Goal: Task Accomplishment & Management: Use online tool/utility

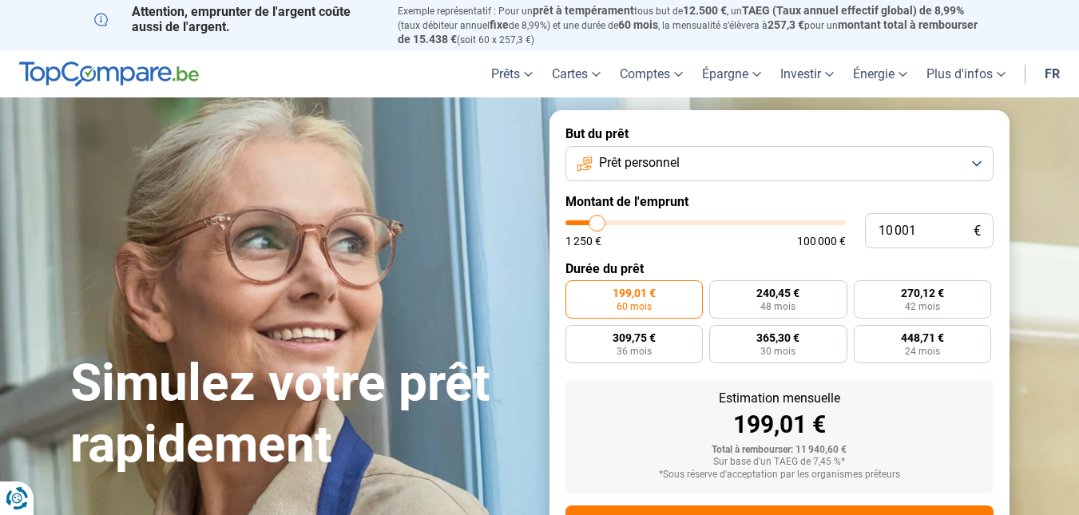
click at [977, 159] on button "Prêt personnel" at bounding box center [780, 163] width 428 height 35
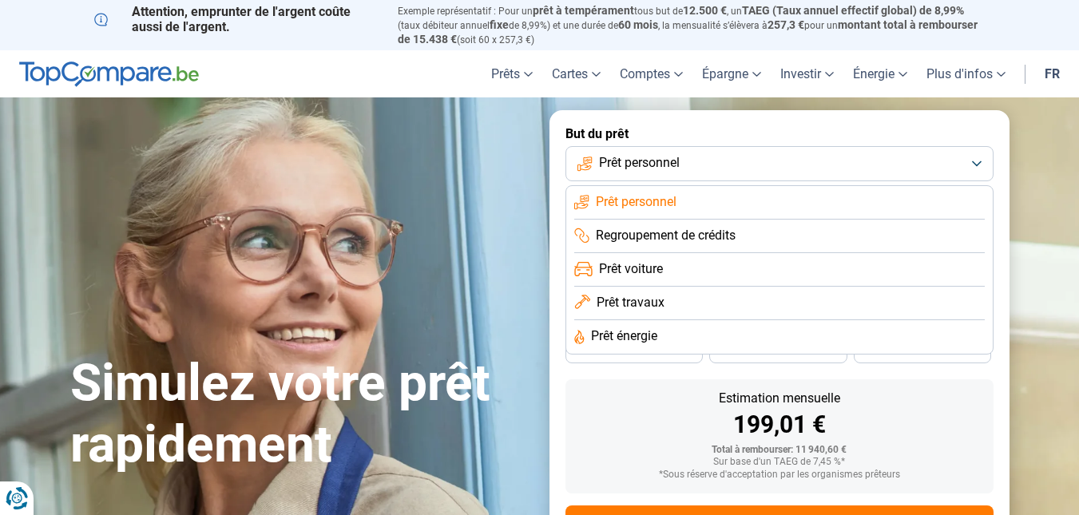
click at [977, 159] on button "Prêt personnel" at bounding box center [780, 163] width 428 height 35
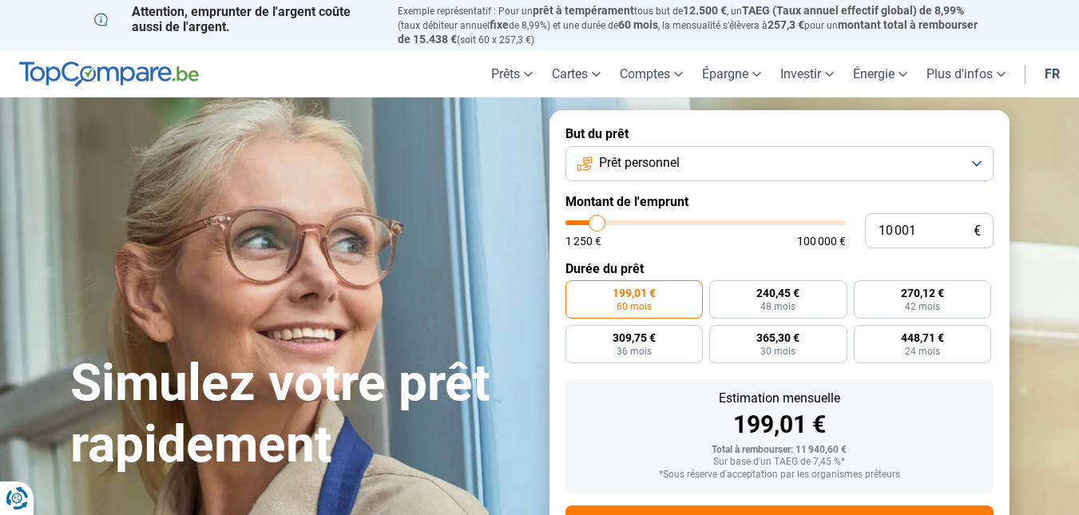
type input "9 750"
type input "9750"
type input "10 000"
type input "10000"
type input "11 000"
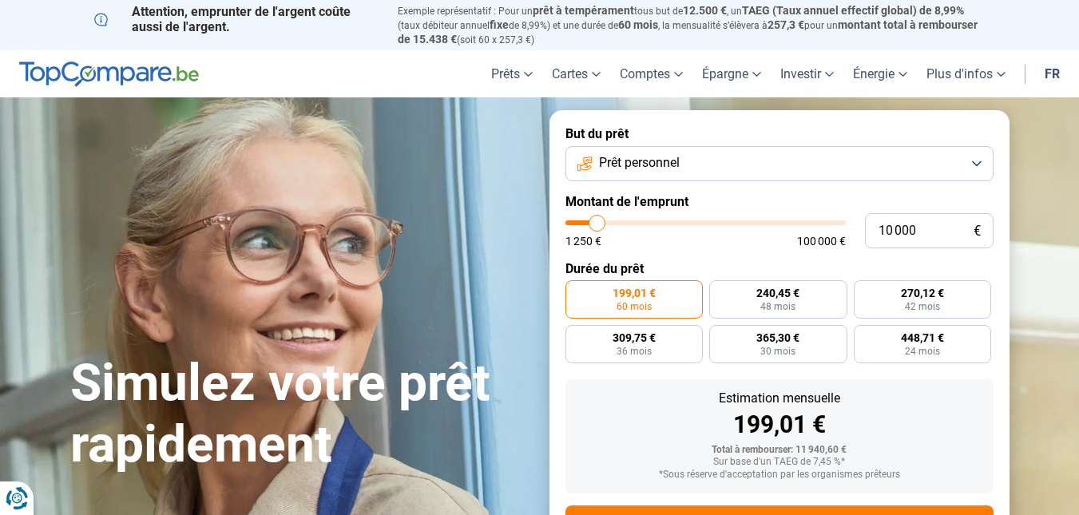
type input "11000"
type input "12 750"
type input "12750"
type input "13 250"
type input "13250"
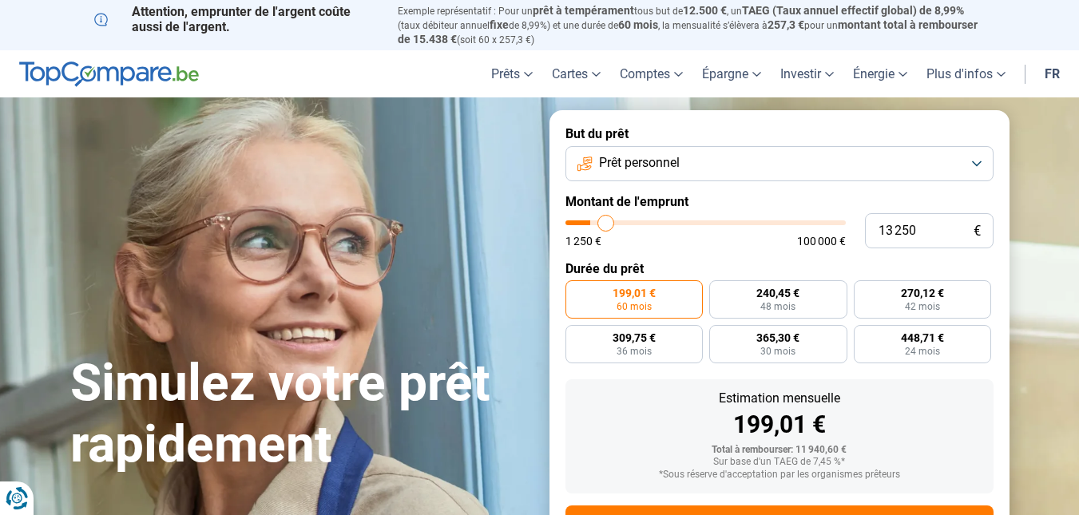
type input "13 500"
type input "13500"
type input "14 250"
type input "14250"
type input "14 500"
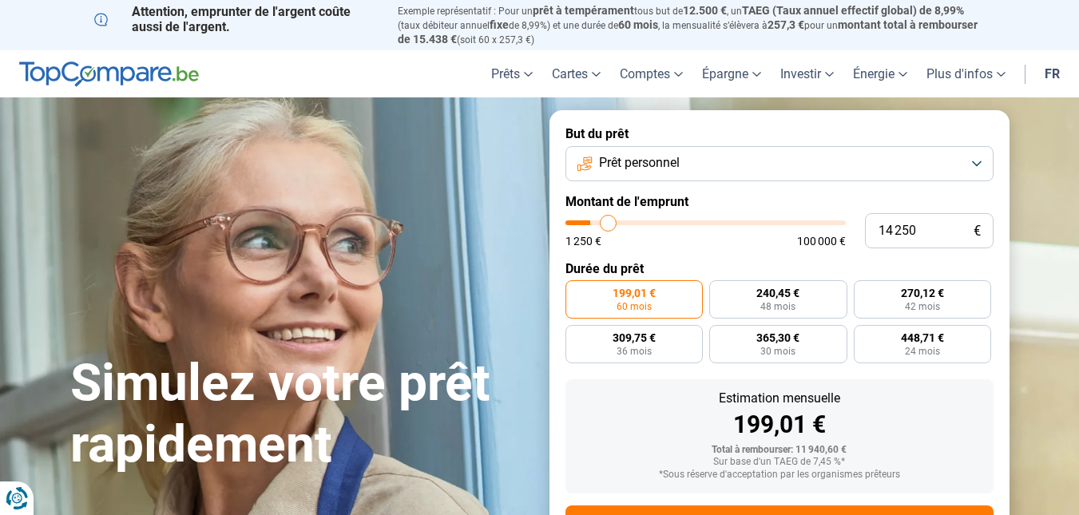
type input "14500"
type input "14 750"
type input "14750"
type input "15 000"
type input "15000"
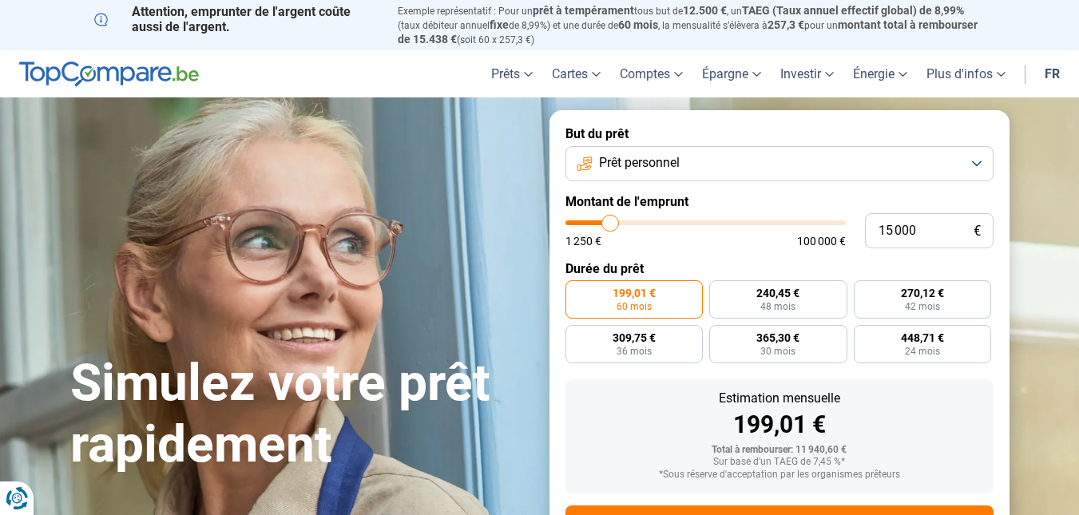
type input "15 750"
type input "15750"
type input "16 250"
type input "16250"
type input "16 500"
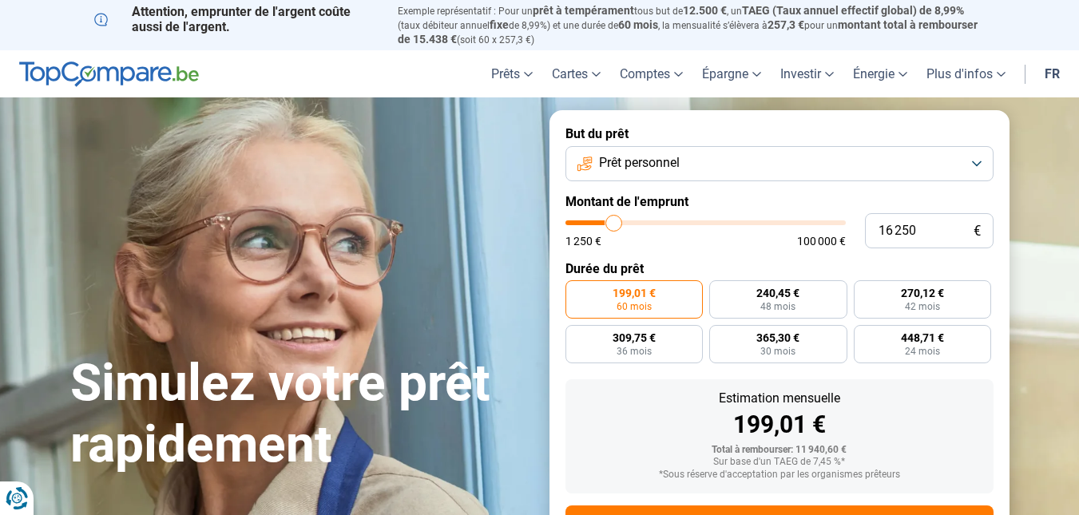
type input "16500"
type input "17 250"
type input "17250"
type input "17 750"
type input "17750"
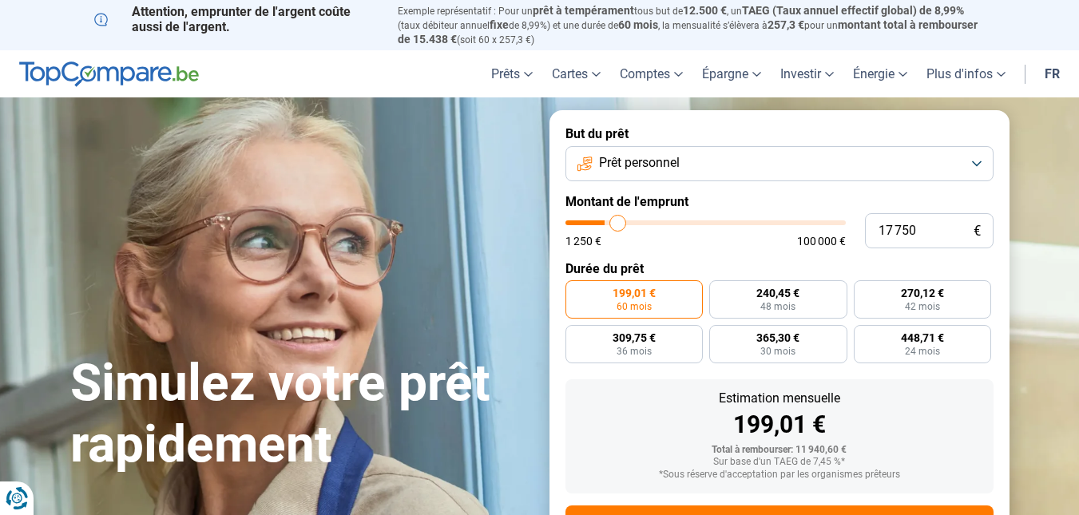
type input "18 000"
type input "18000"
type input "18 750"
type input "18750"
type input "19 250"
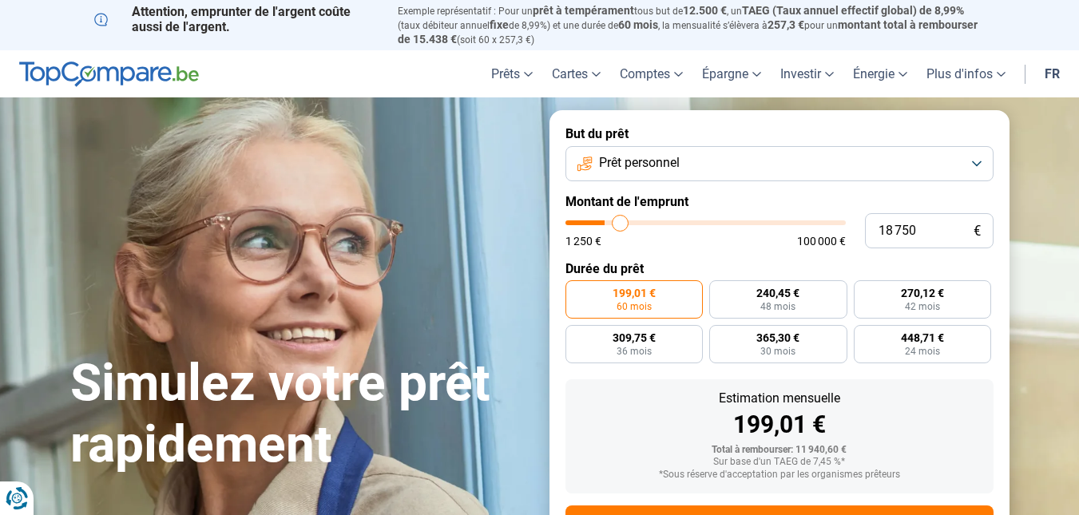
type input "19250"
type input "19 750"
type input "19750"
type input "20 250"
type input "20250"
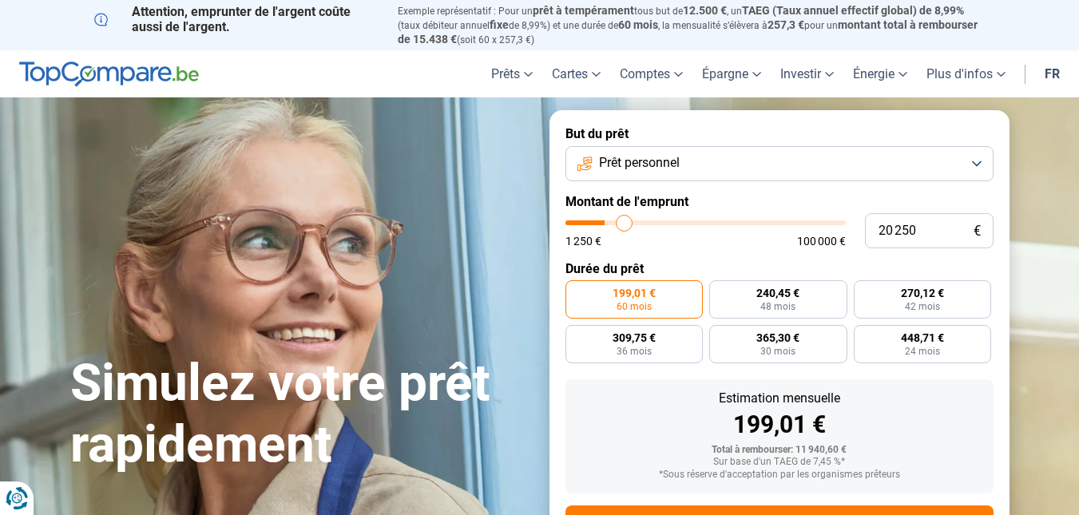
type input "20 750"
type input "20750"
type input "21 500"
type input "21500"
type input "22 000"
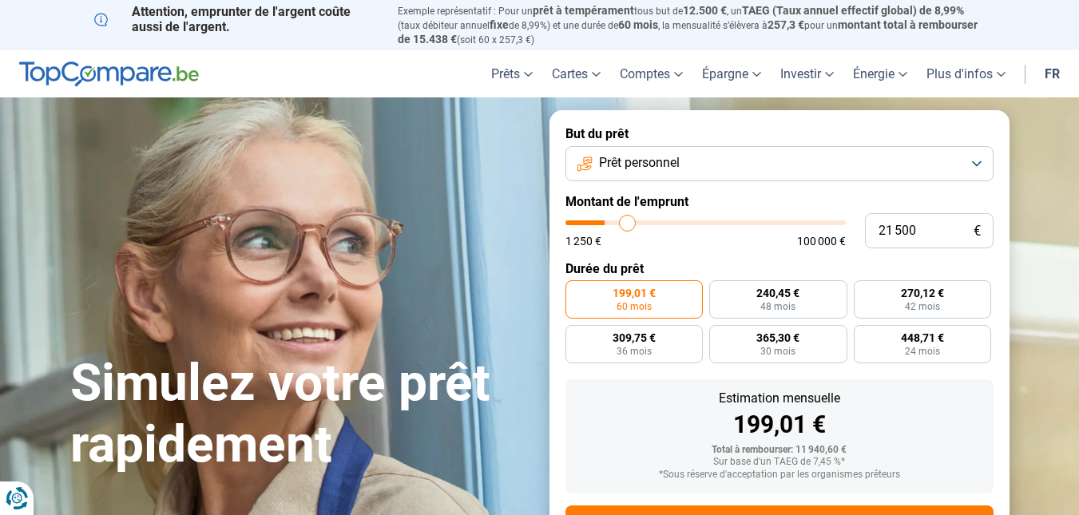
type input "22000"
type input "22 750"
type input "22750"
type input "23 250"
type input "23250"
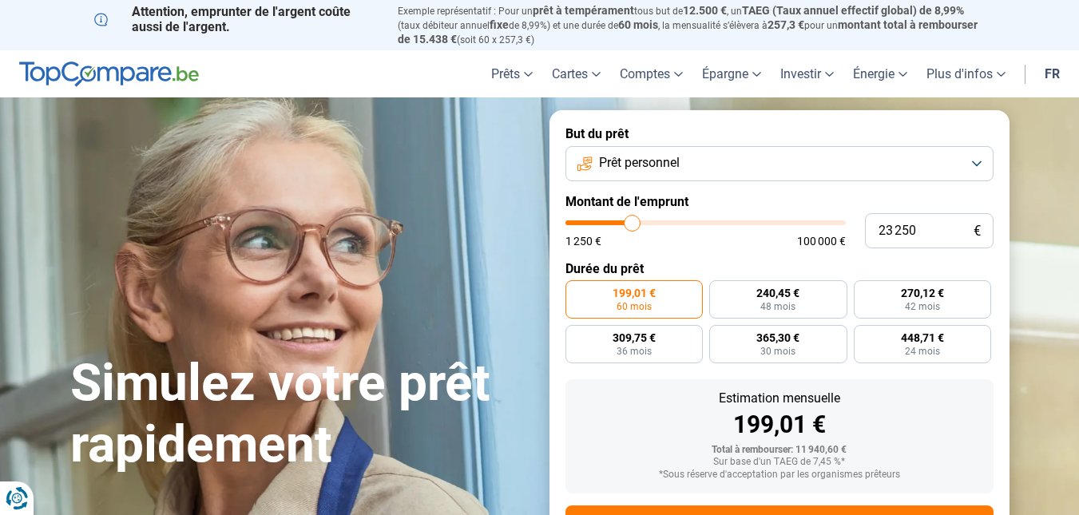
type input "23 750"
type input "23750"
type input "24 250"
type input "24250"
type input "24 500"
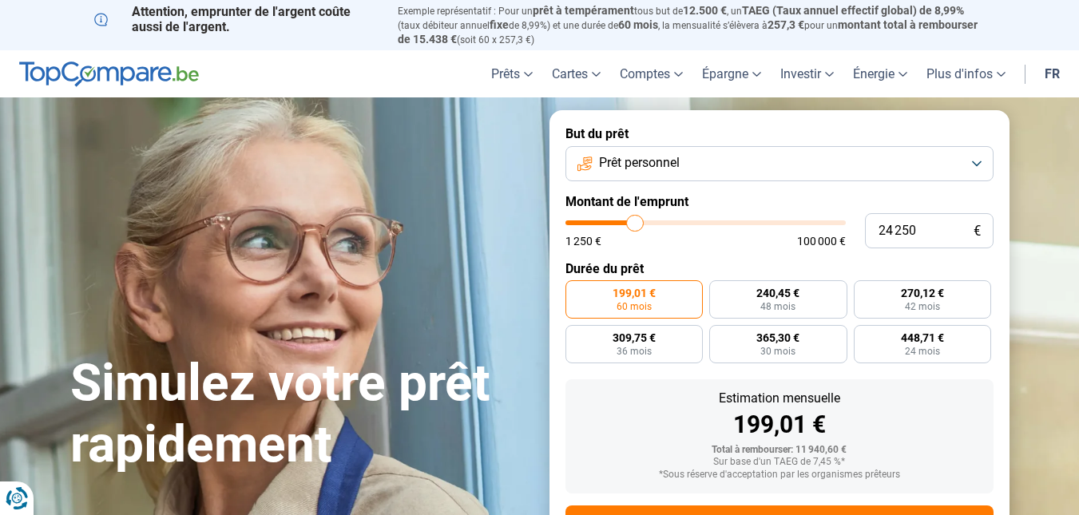
type input "24500"
type input "24 750"
type input "24750"
type input "25 000"
type input "25000"
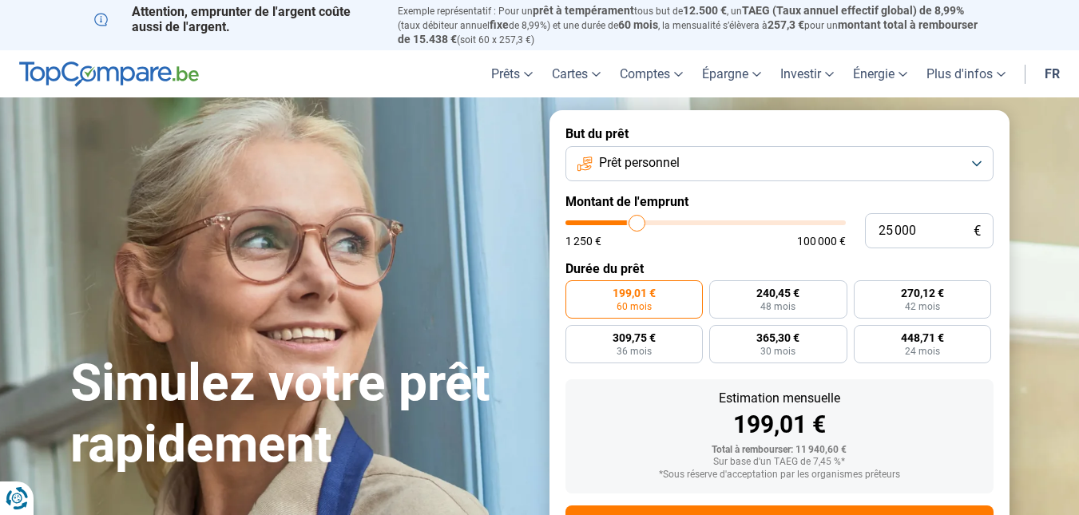
type input "25 250"
type input "25250"
type input "25 750"
type input "25750"
type input "26 000"
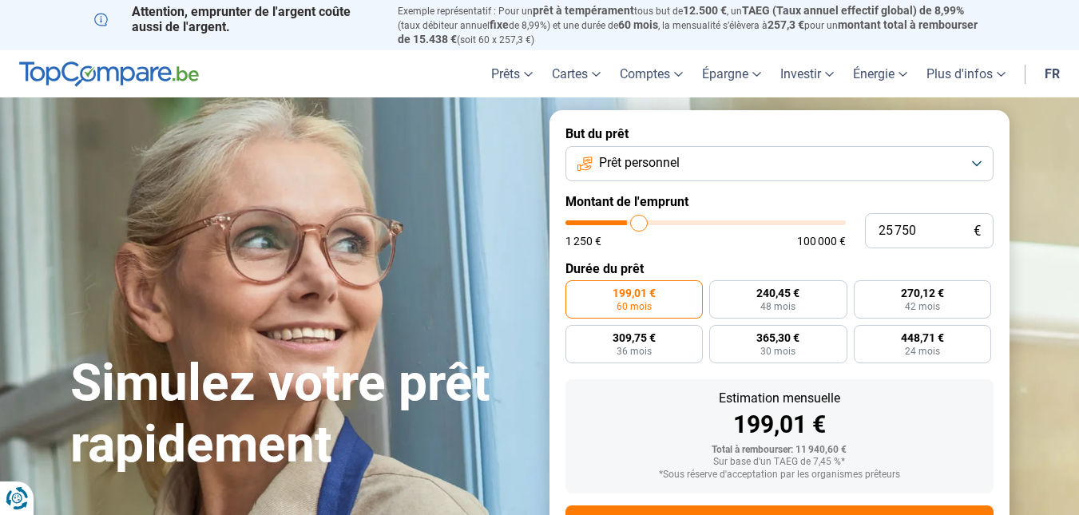
type input "26000"
type input "26 250"
type input "26250"
type input "26 500"
type input "26500"
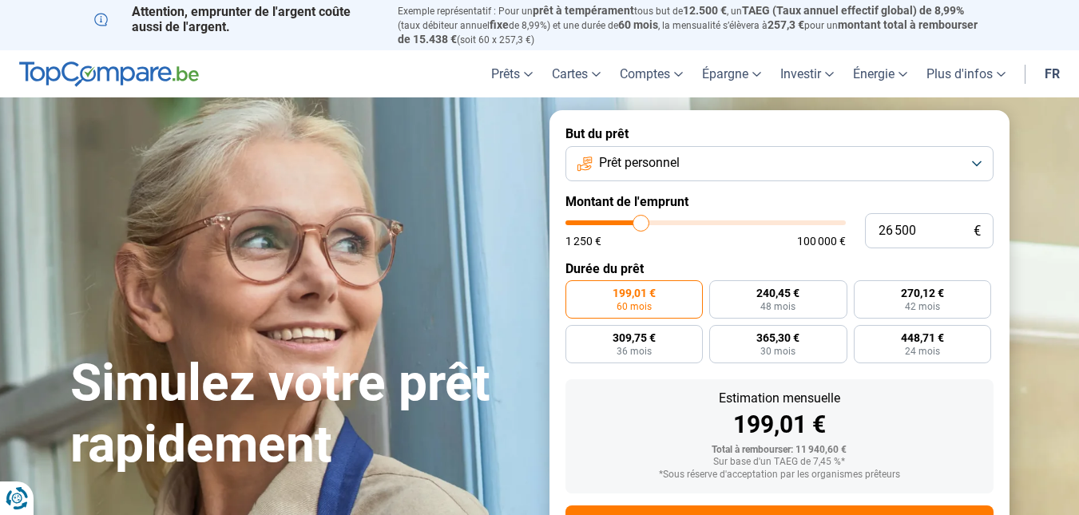
type input "26 750"
type input "26750"
type input "27 250"
type input "27250"
type input "27 750"
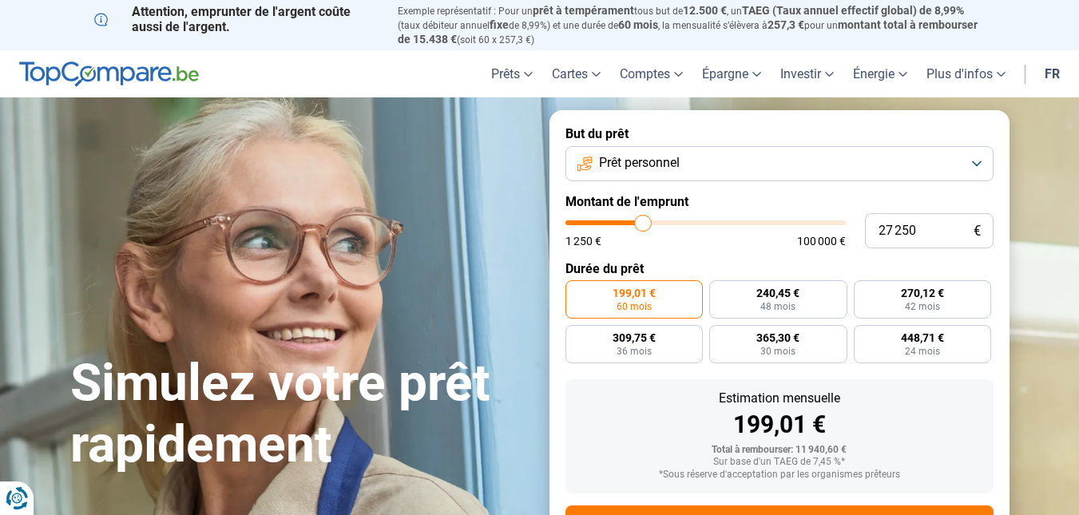
type input "27750"
type input "28 000"
type input "28000"
type input "28 250"
type input "28250"
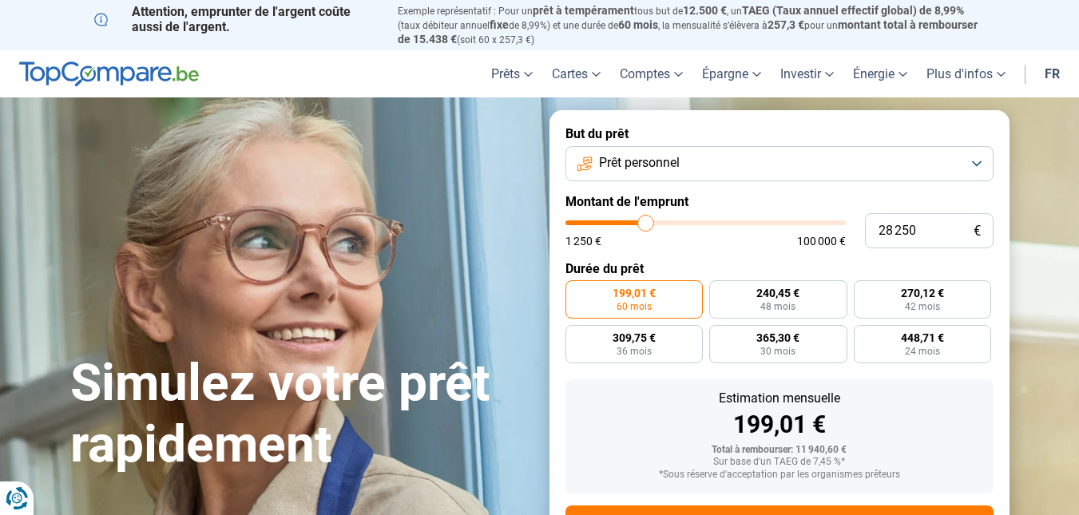
type input "28 750"
type input "28750"
type input "29 000"
type input "29000"
type input "29 250"
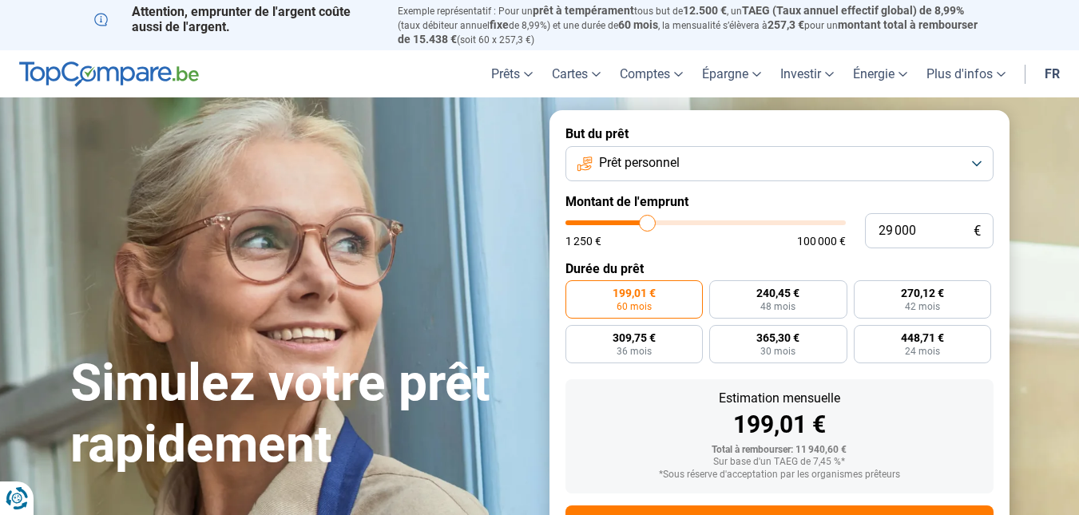
type input "29250"
type input "29 500"
type input "29500"
type input "29 750"
type input "29750"
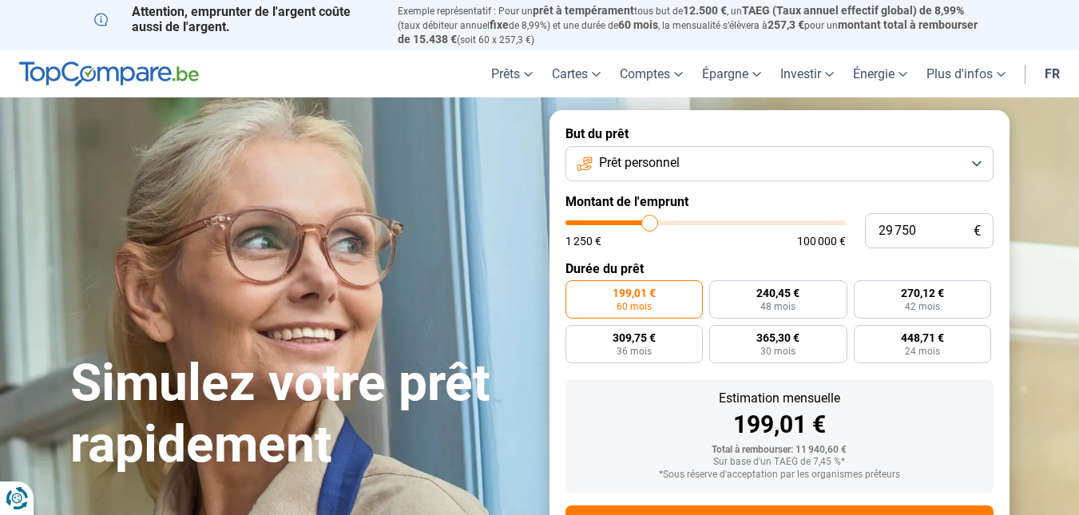
type input "30 250"
type input "30250"
type input "30 500"
type input "30500"
type input "30 250"
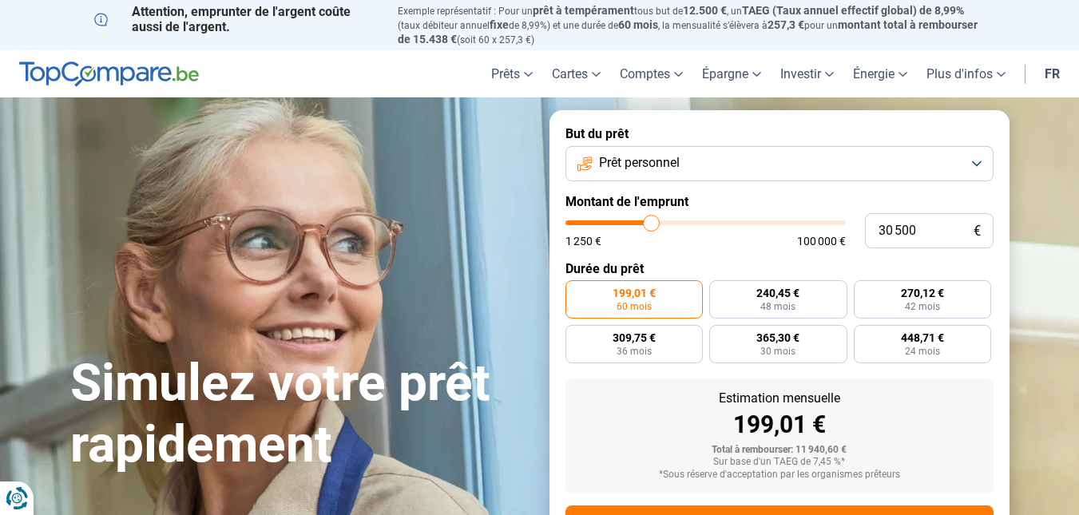
type input "30250"
type input "29 750"
drag, startPoint x: 596, startPoint y: 223, endPoint x: 650, endPoint y: 227, distance: 54.5
type input "29750"
click at [650, 225] on input "range" at bounding box center [706, 222] width 280 height 5
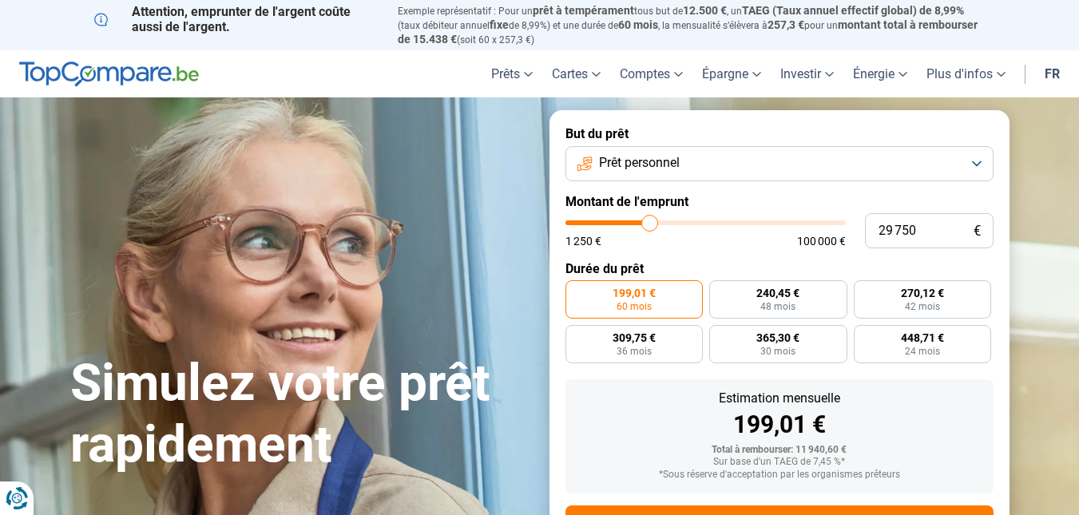
radio input "false"
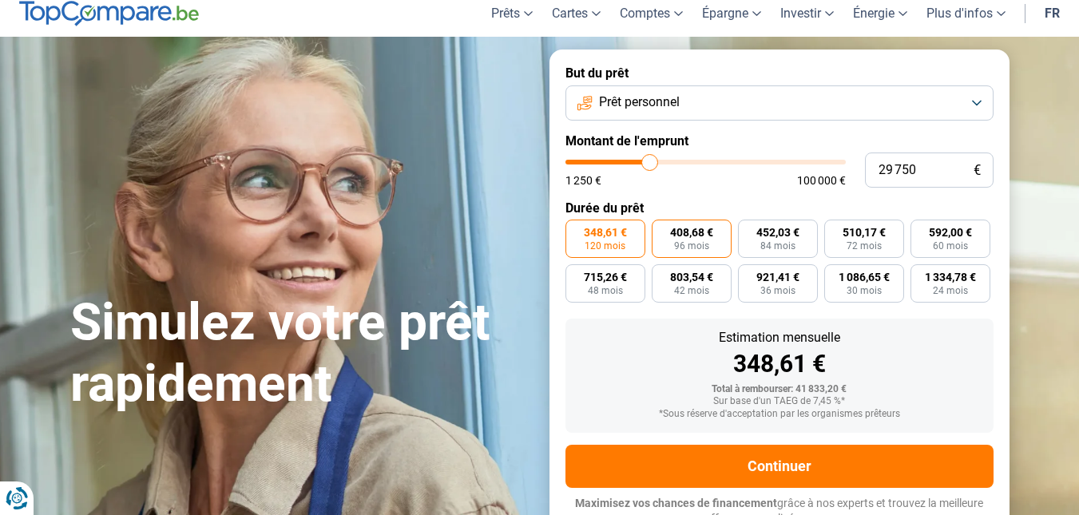
scroll to position [71, 0]
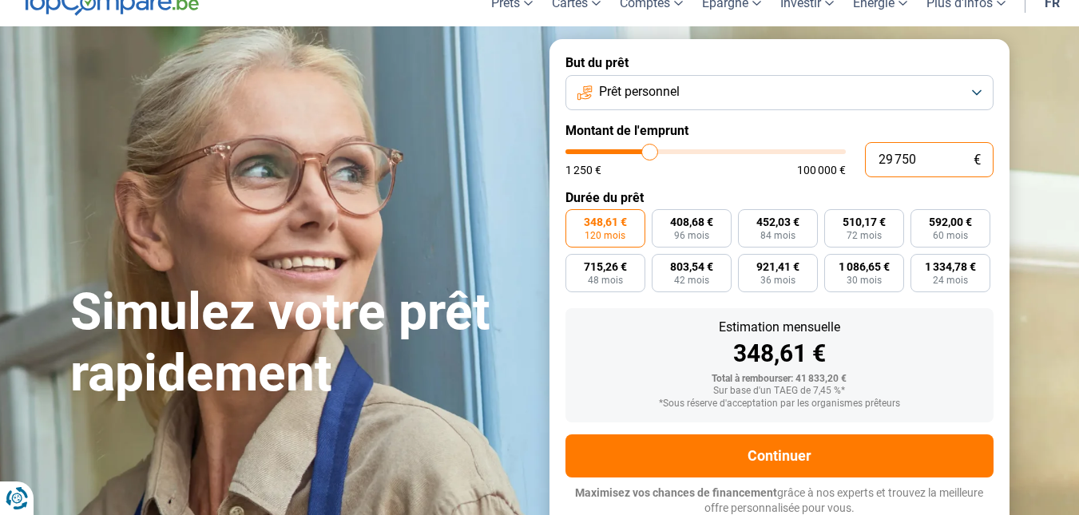
click at [877, 158] on input "29 750" at bounding box center [929, 159] width 129 height 35
type input "9 750"
type input "9750"
type input "750"
type input "1250"
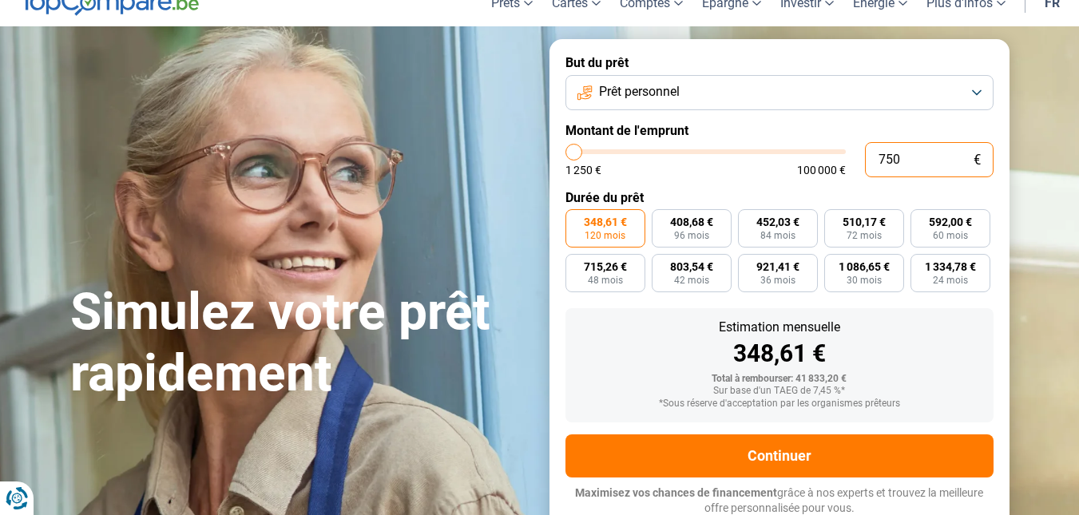
click at [877, 158] on input "750" at bounding box center [929, 159] width 129 height 35
type input "1 250"
type input "1250"
radio input "true"
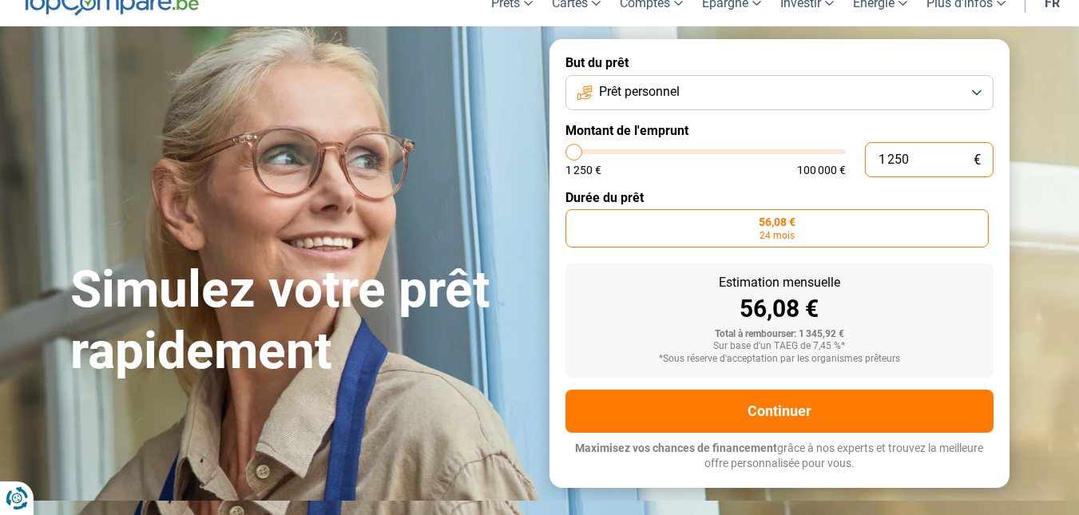
scroll to position [26, 0]
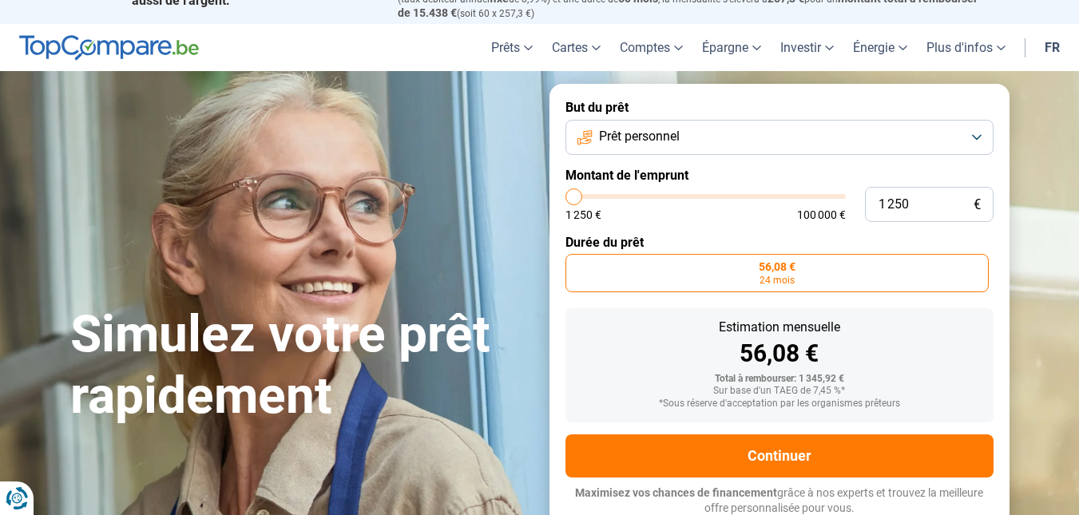
click at [877, 158] on form "But du prêt Prêt personnel Montant de l'emprunt 1 250 € 1 250 € 100 000 € Durée…" at bounding box center [780, 308] width 460 height 448
type input "2 000"
type input "2000"
type input "2 500"
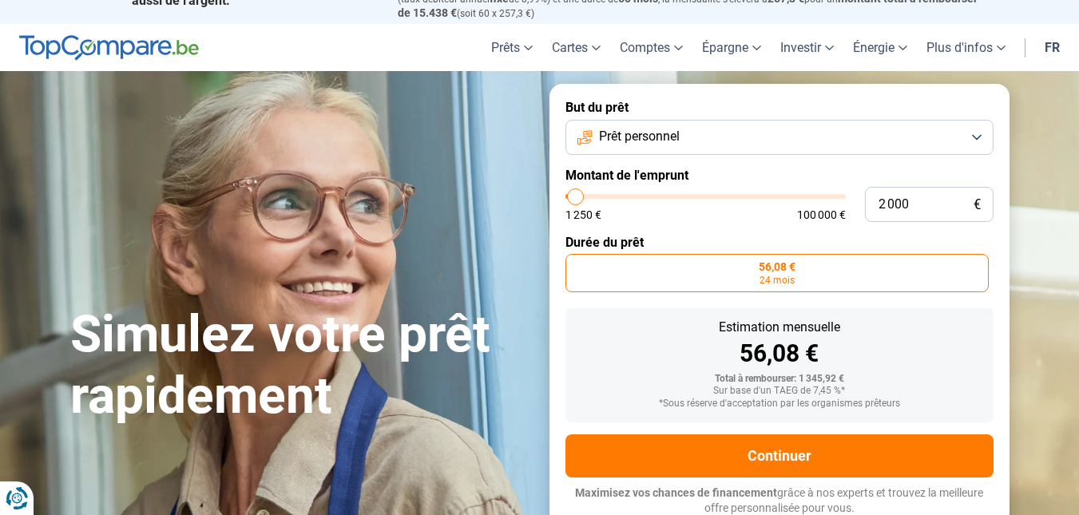
type input "2500"
type input "3 000"
type input "3000"
type input "3 500"
type input "3500"
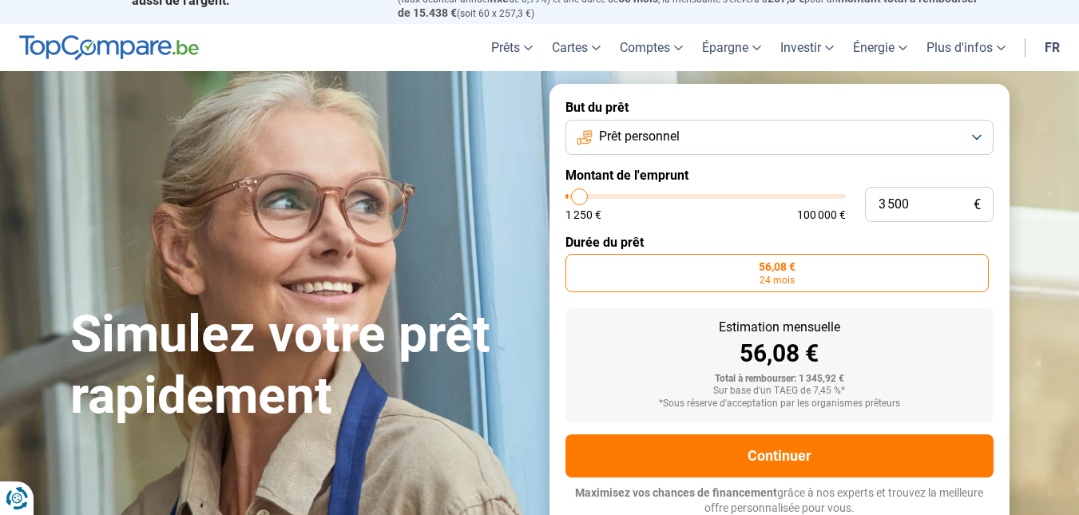
type input "4 000"
type input "4000"
type input "4 250"
type input "4250"
type input "5 250"
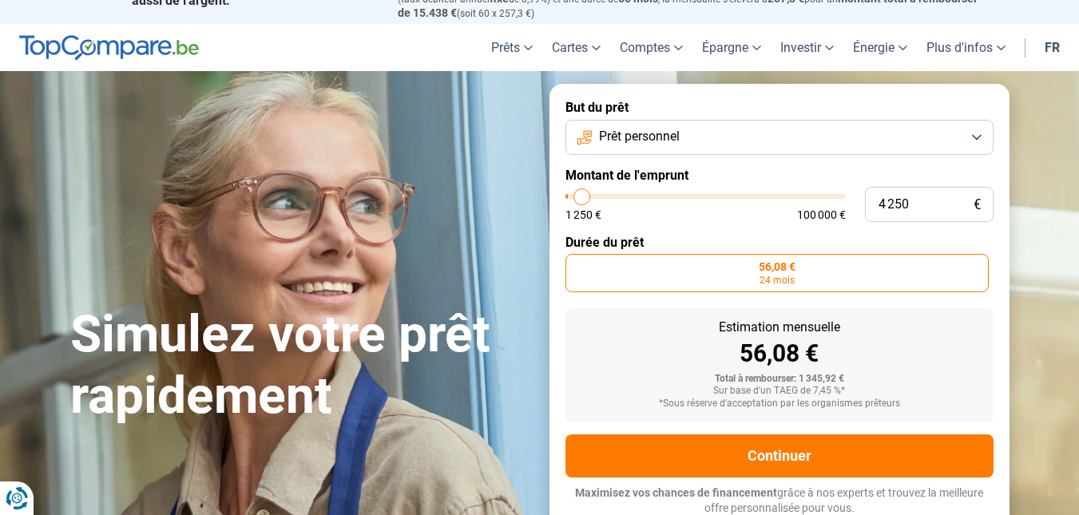
type input "5250"
type input "6 000"
type input "6000"
type input "7 250"
type input "7250"
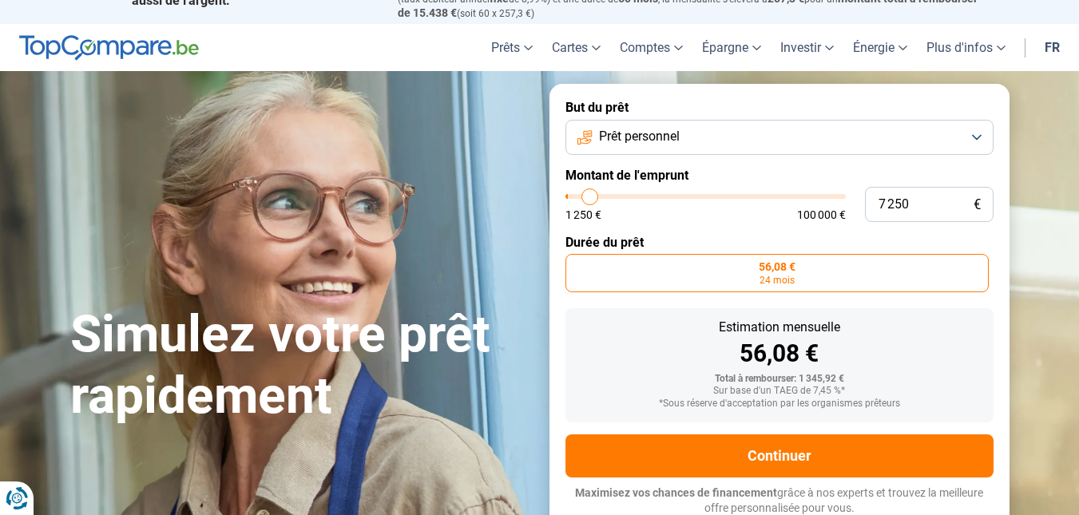
type input "8 250"
type input "8250"
type input "8 750"
type input "8750"
type input "9 000"
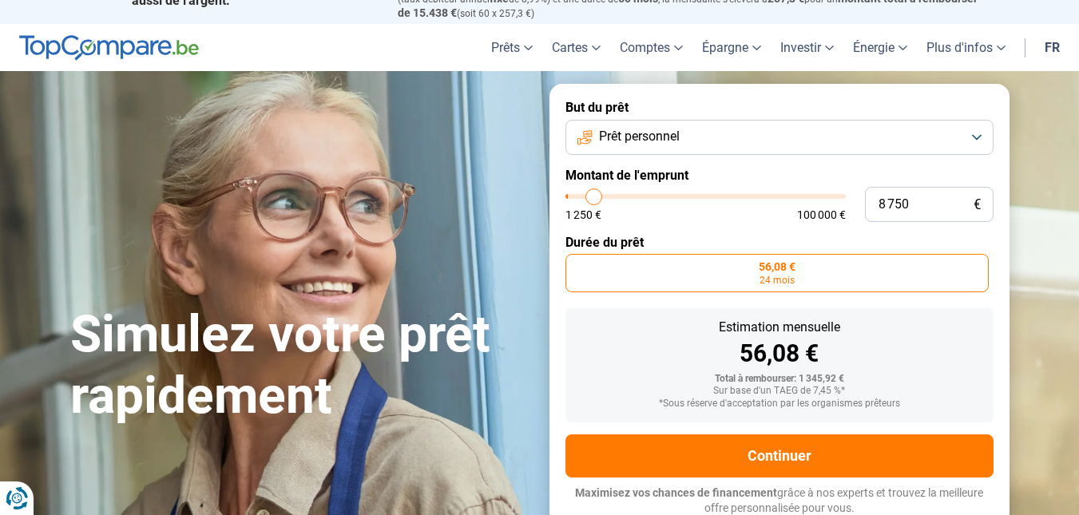
type input "9000"
type input "10 000"
type input "10000"
type input "11 000"
type input "11000"
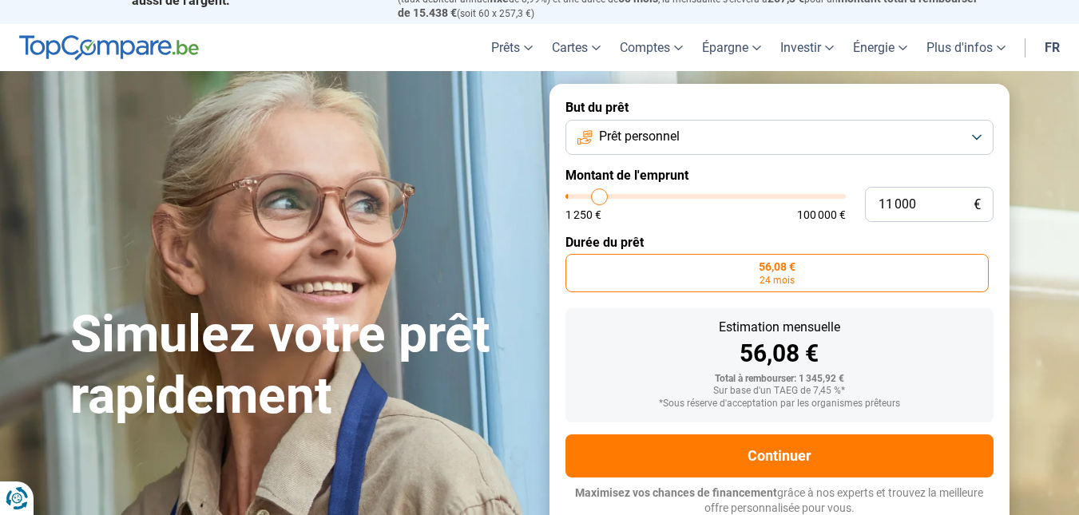
type input "11 250"
type input "11250"
type input "12 750"
type input "12750"
type input "13 500"
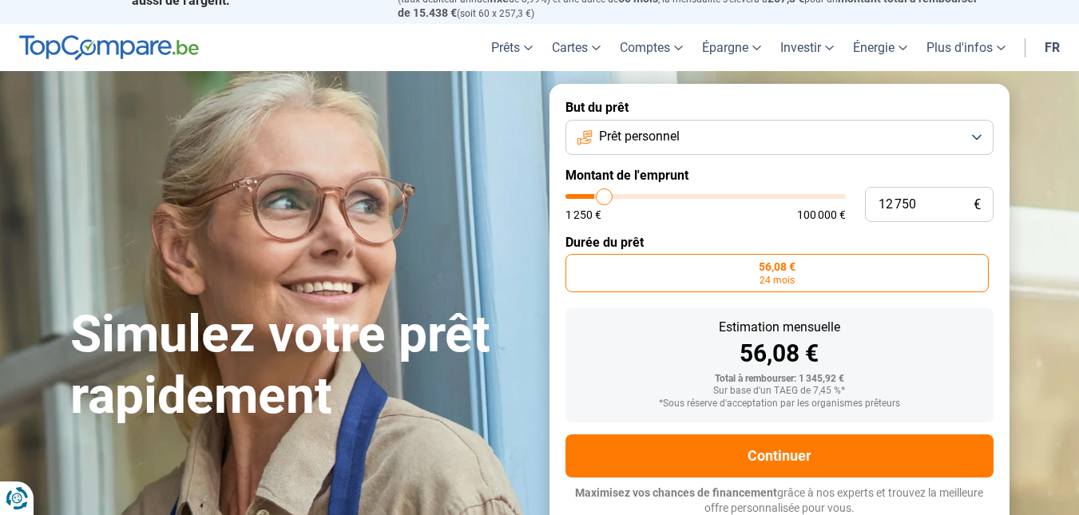
type input "13500"
type input "14 500"
type input "14500"
type input "15 500"
type input "15500"
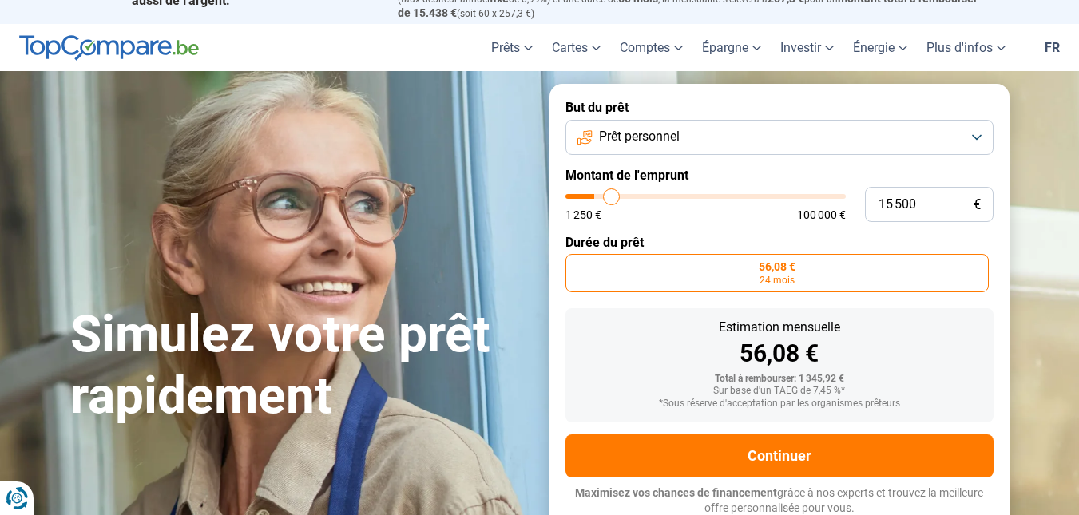
type input "17 000"
type input "17000"
type input "17 500"
type input "17500"
type input "18 000"
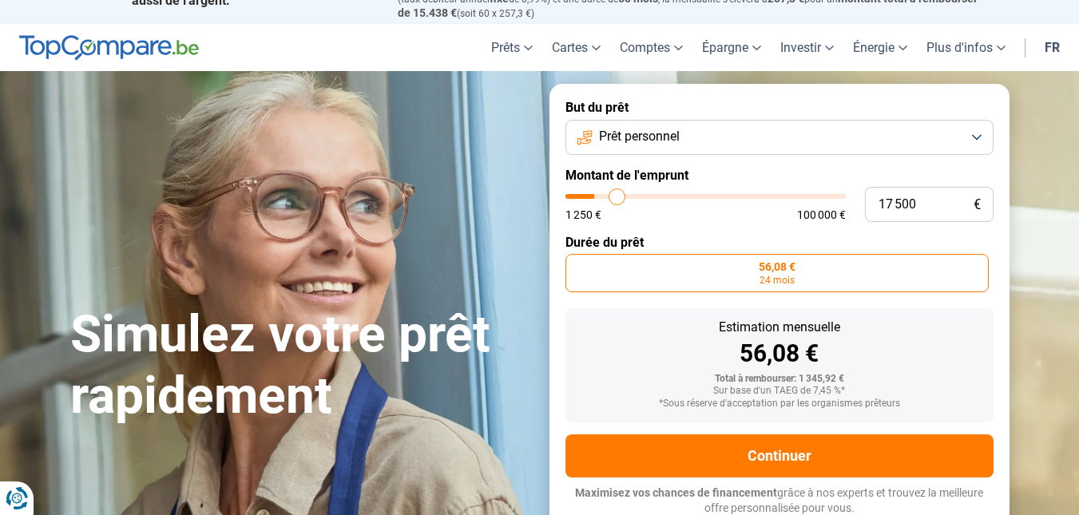
type input "18000"
type input "18 750"
type input "18750"
type input "19 250"
type input "19250"
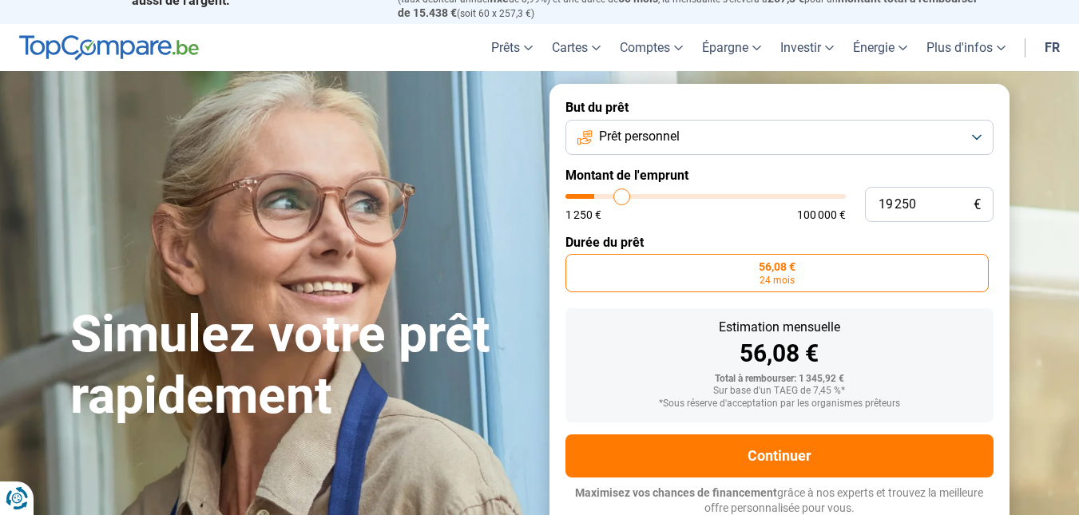
type input "20 250"
type input "20250"
type input "20 500"
type input "20500"
type input "21 500"
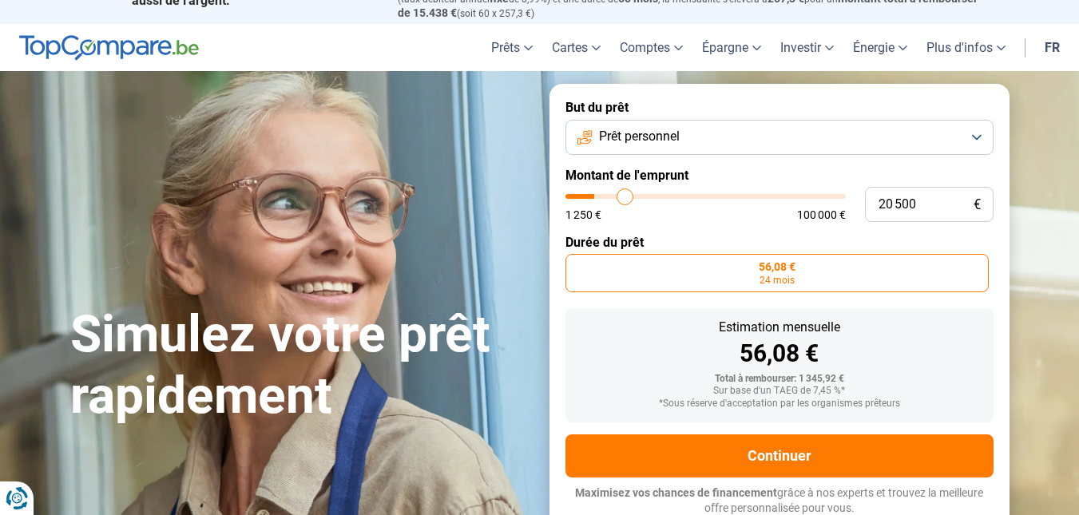
type input "21500"
type input "22 250"
type input "22250"
type input "23 000"
type input "23000"
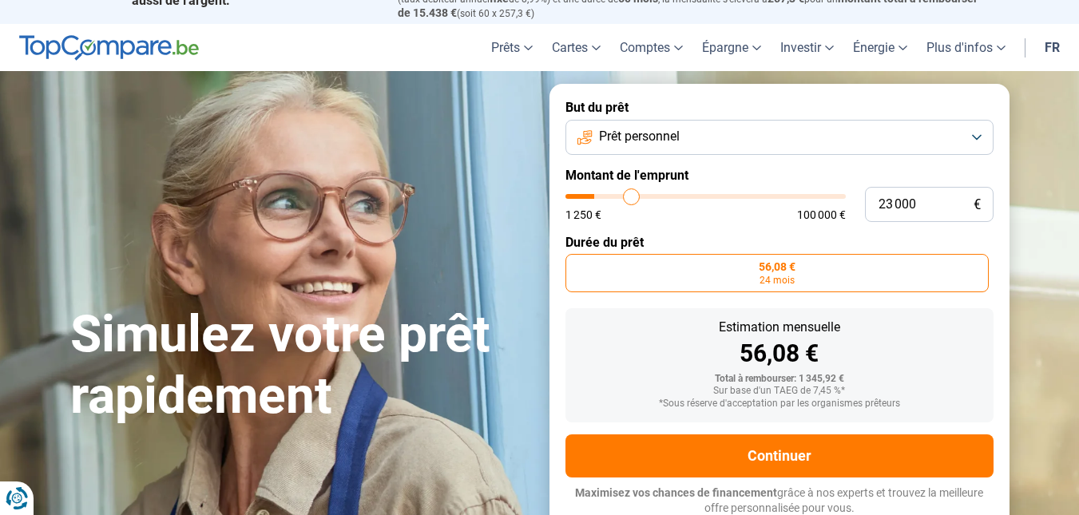
type input "23 250"
type input "23250"
type input "23 750"
type input "23750"
type input "24 250"
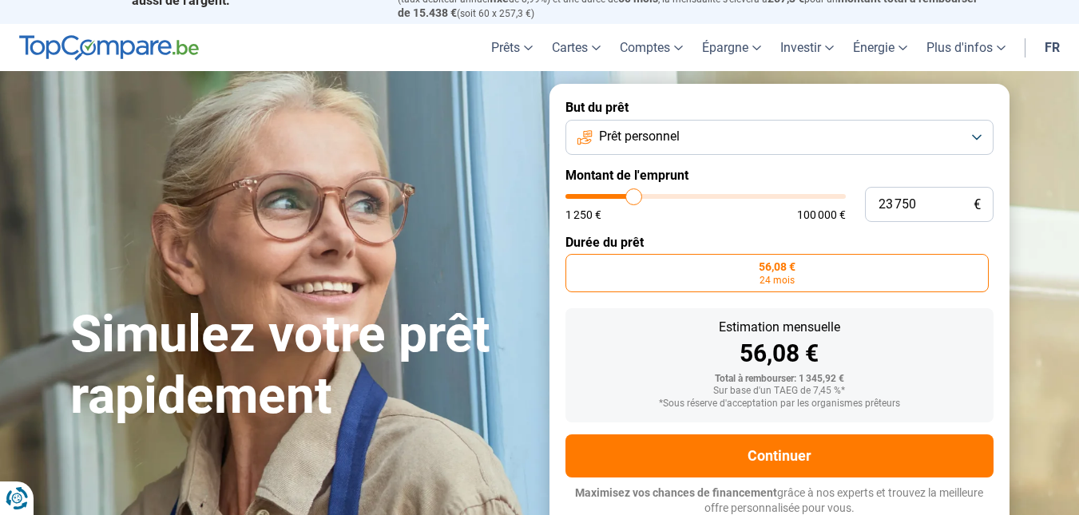
type input "24250"
type input "24 500"
type input "24500"
type input "24 750"
type input "24750"
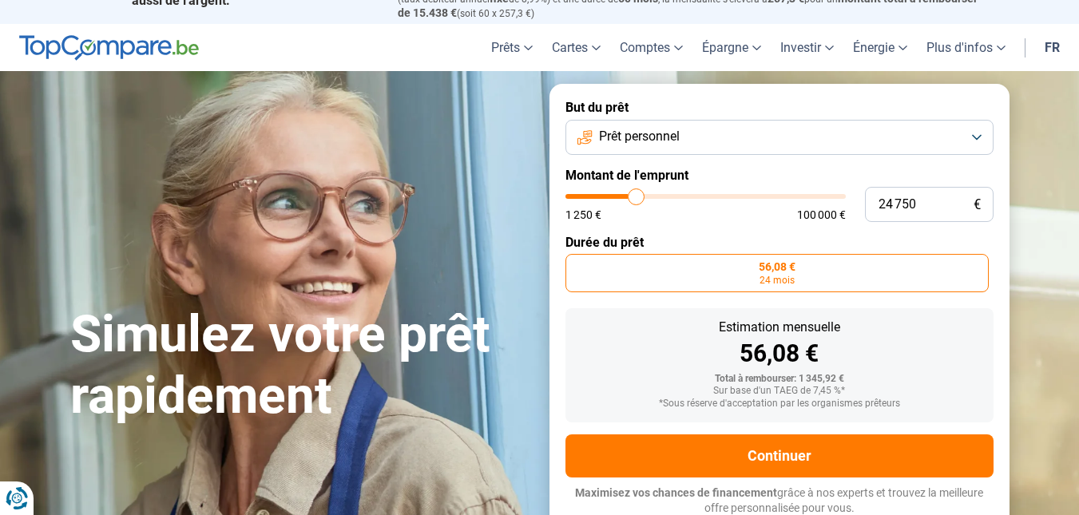
type input "25 000"
type input "25000"
type input "25 250"
type input "25250"
type input "25 750"
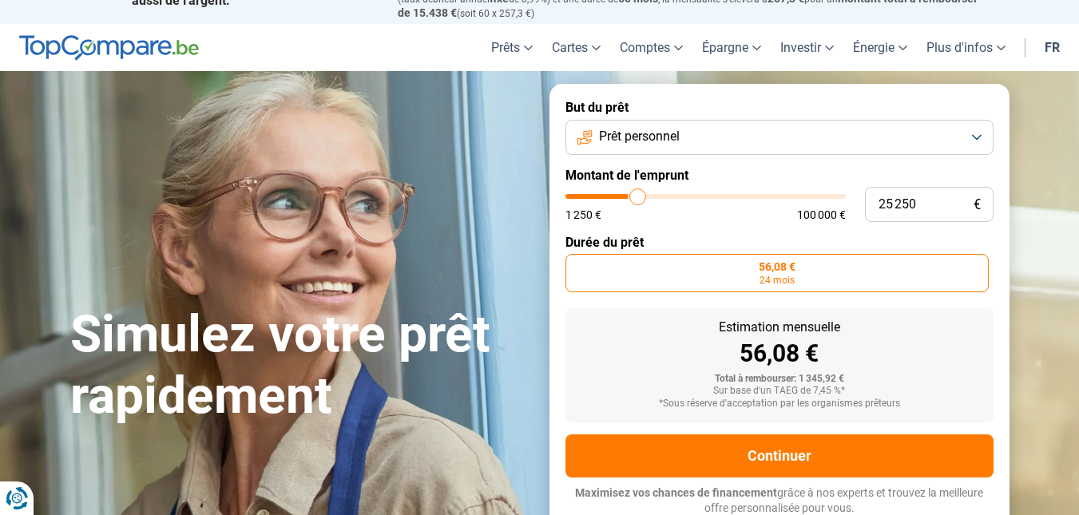
type input "25750"
type input "26 000"
type input "26000"
type input "26 250"
type input "26250"
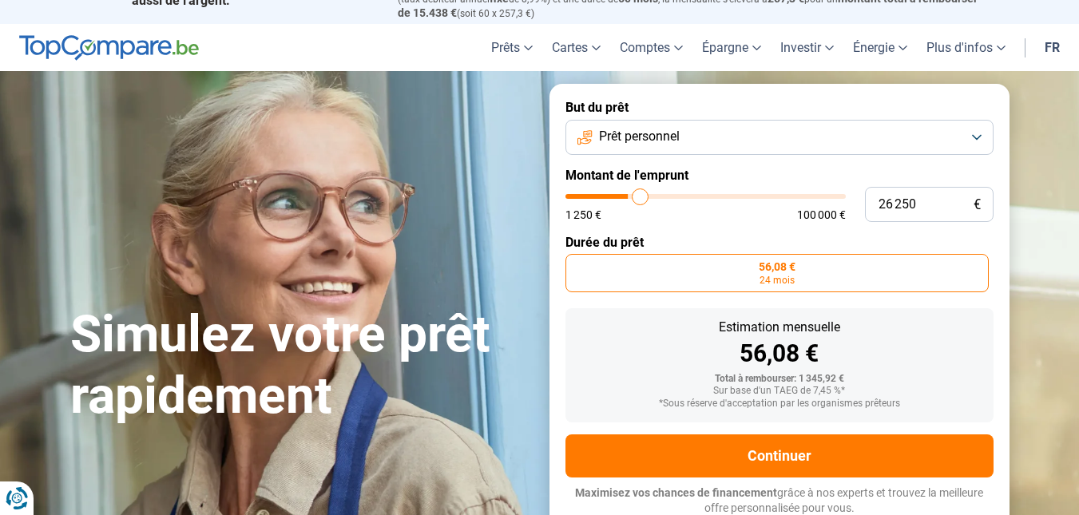
type input "26 500"
type input "26500"
type input "26 750"
type input "26750"
type input "27 250"
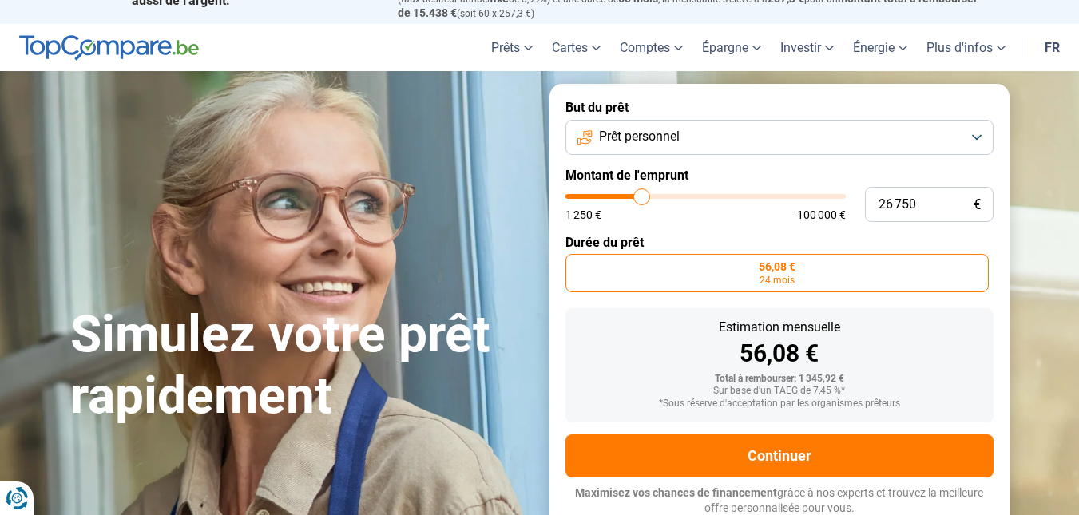
type input "27250"
type input "27 500"
type input "27500"
type input "27 750"
type input "27750"
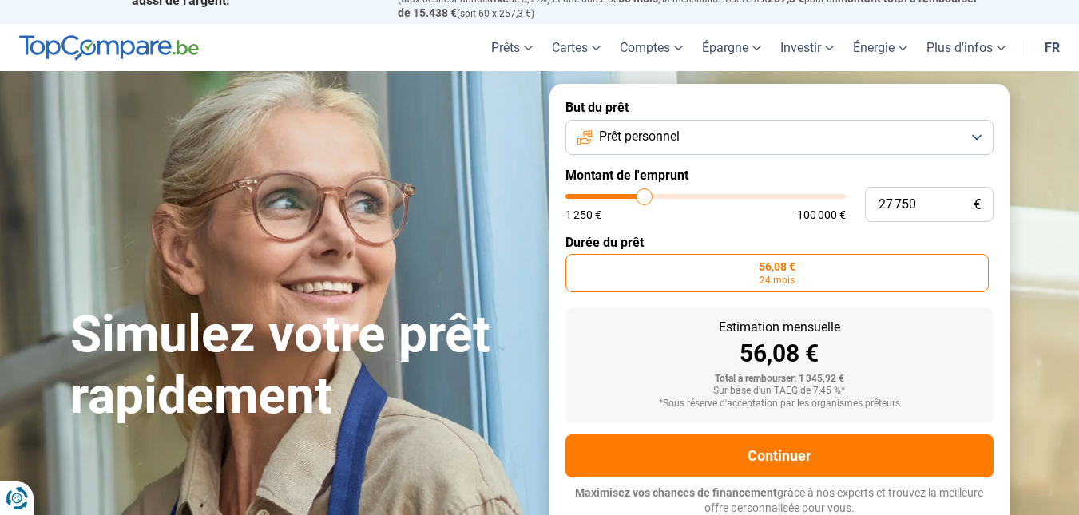
type input "28 000"
type input "28000"
type input "28 250"
type input "28250"
type input "28 750"
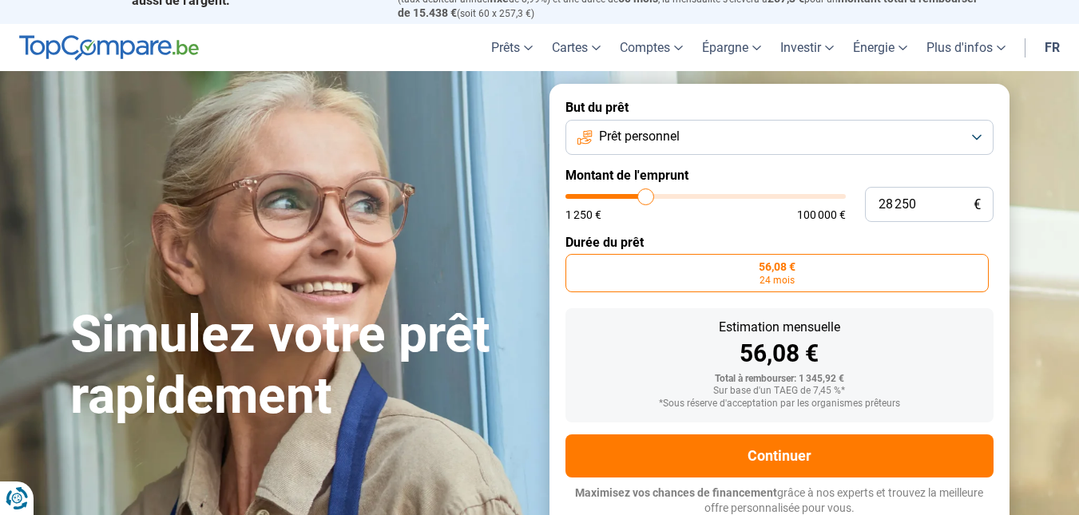
type input "28750"
drag, startPoint x: 572, startPoint y: 196, endPoint x: 652, endPoint y: 204, distance: 80.3
click at [652, 199] on input "range" at bounding box center [706, 196] width 280 height 5
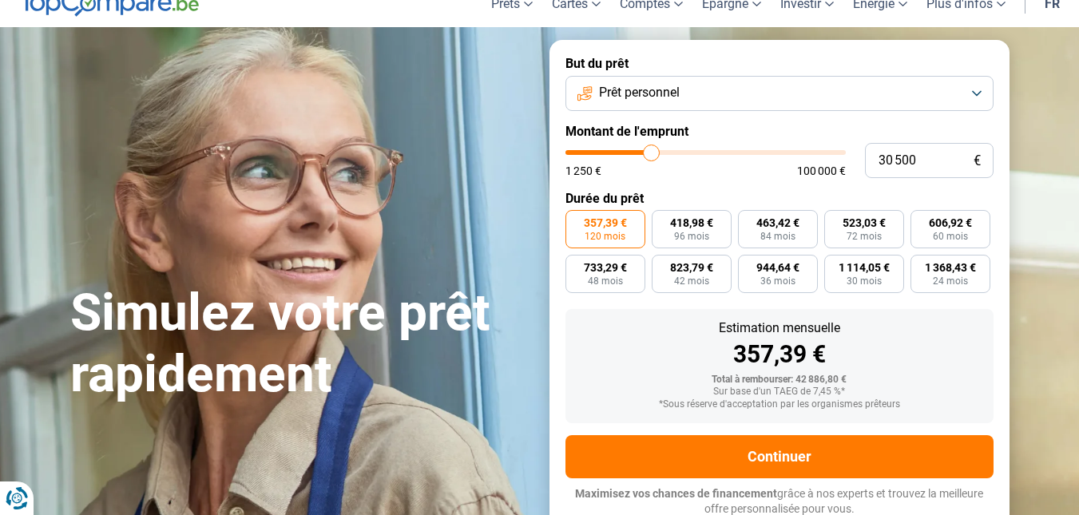
scroll to position [71, 0]
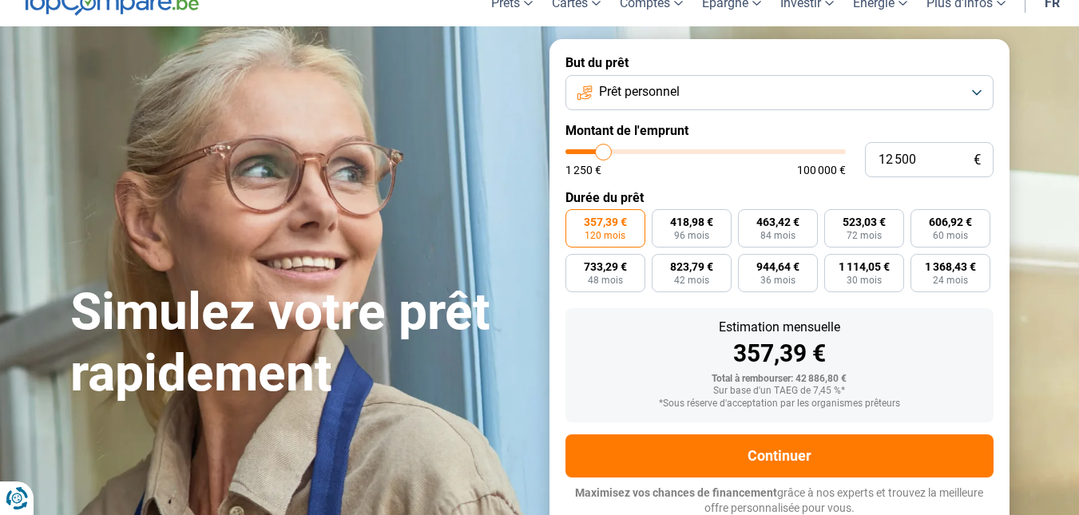
drag, startPoint x: 653, startPoint y: 150, endPoint x: 604, endPoint y: 164, distance: 50.6
click at [604, 154] on input "range" at bounding box center [706, 151] width 280 height 5
